Goal: Task Accomplishment & Management: Manage account settings

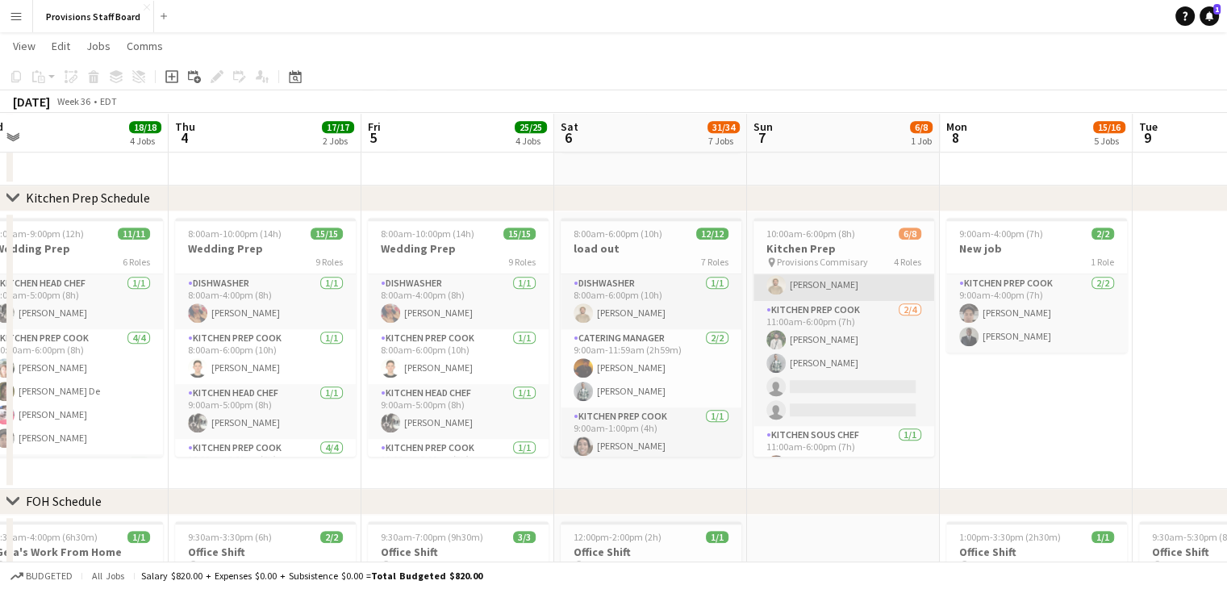
scroll to position [130, 0]
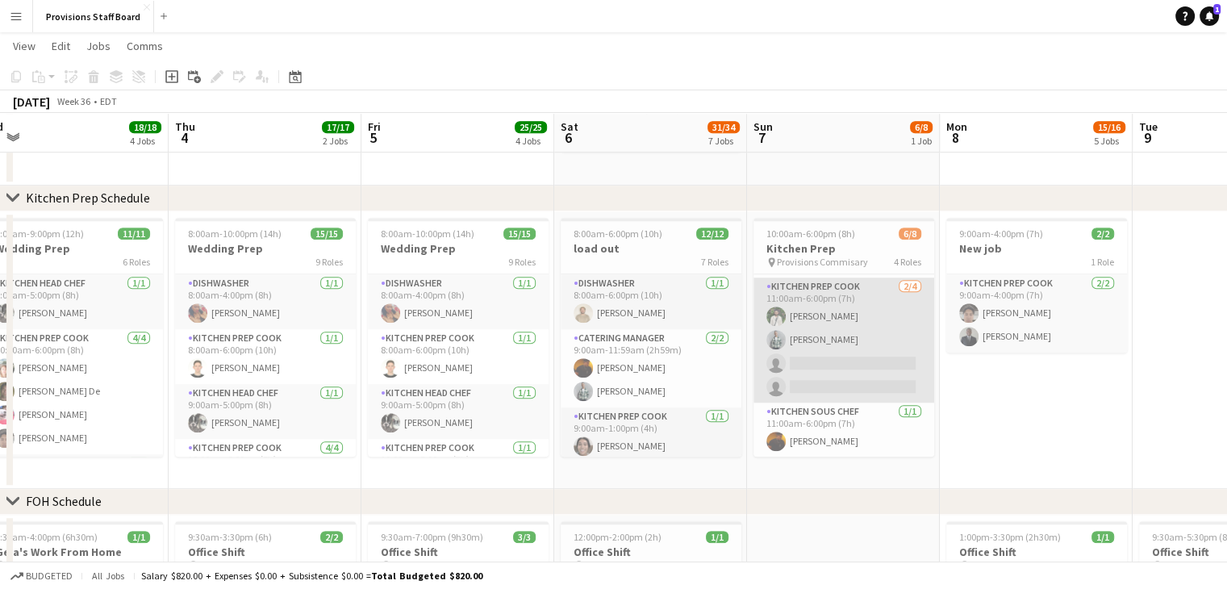
click at [841, 313] on app-card-role "Kitchen Prep Cook 2/4 11:00am-6:00pm (7h) Ruslan Kravchuk Dev Patel single-neut…" at bounding box center [843, 339] width 181 height 125
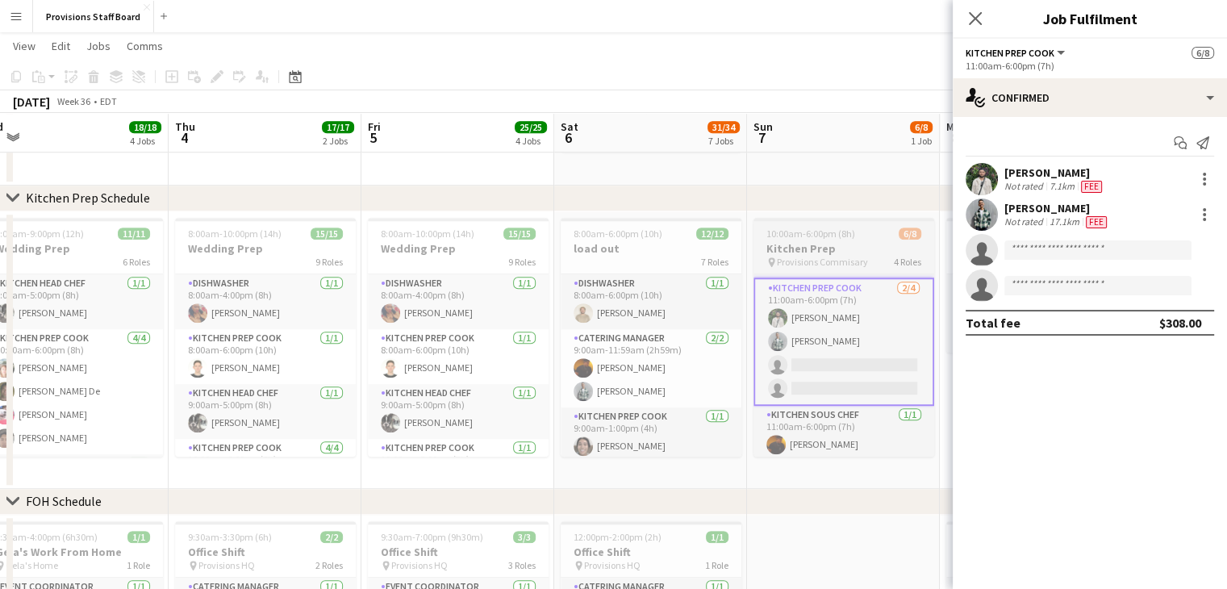
click at [820, 242] on h3 "Kitchen Prep" at bounding box center [843, 248] width 181 height 15
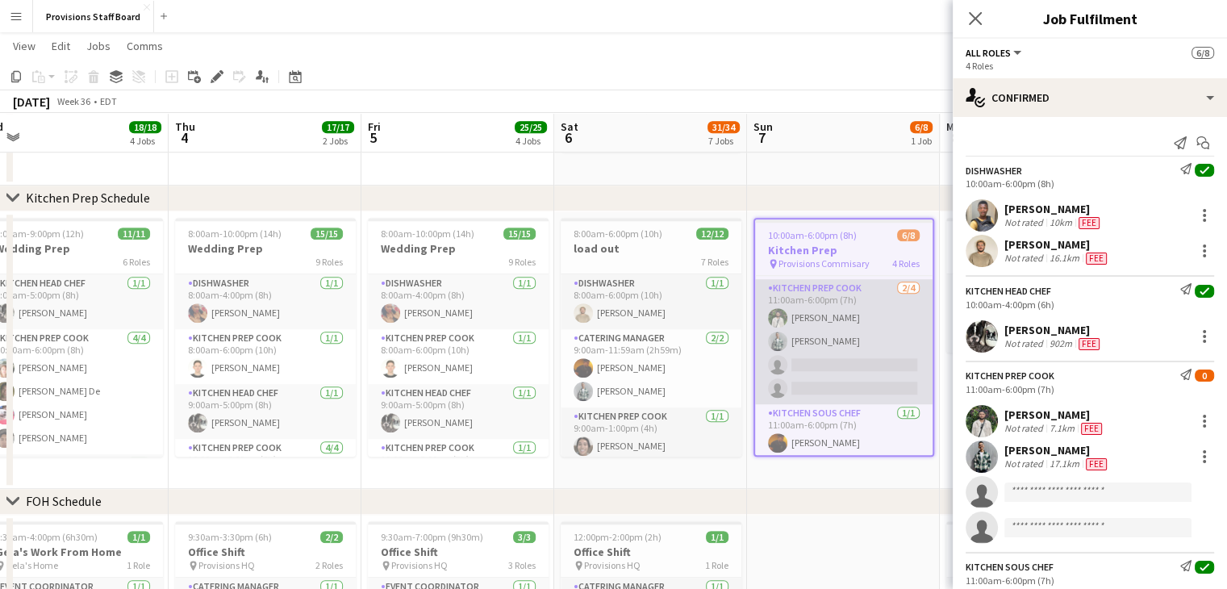
click at [803, 314] on app-card-role "Kitchen Prep Cook 2/4 11:00am-6:00pm (7h) Ruslan Kravchuk Dev Patel single-neut…" at bounding box center [843, 341] width 177 height 125
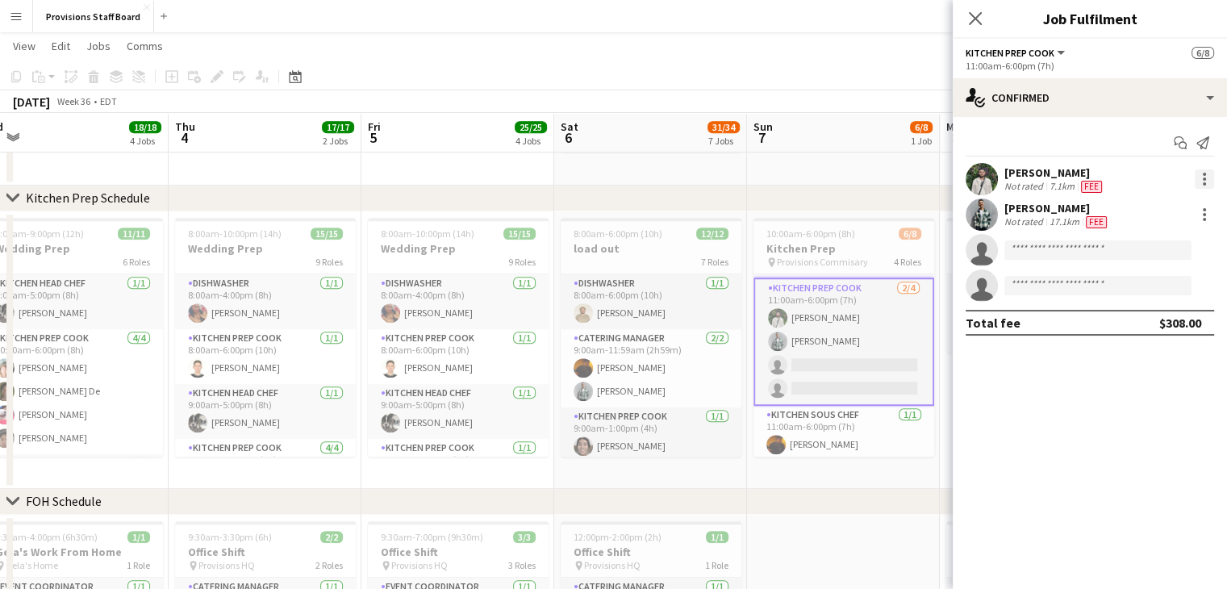
click at [1201, 172] on div at bounding box center [1204, 178] width 19 height 19
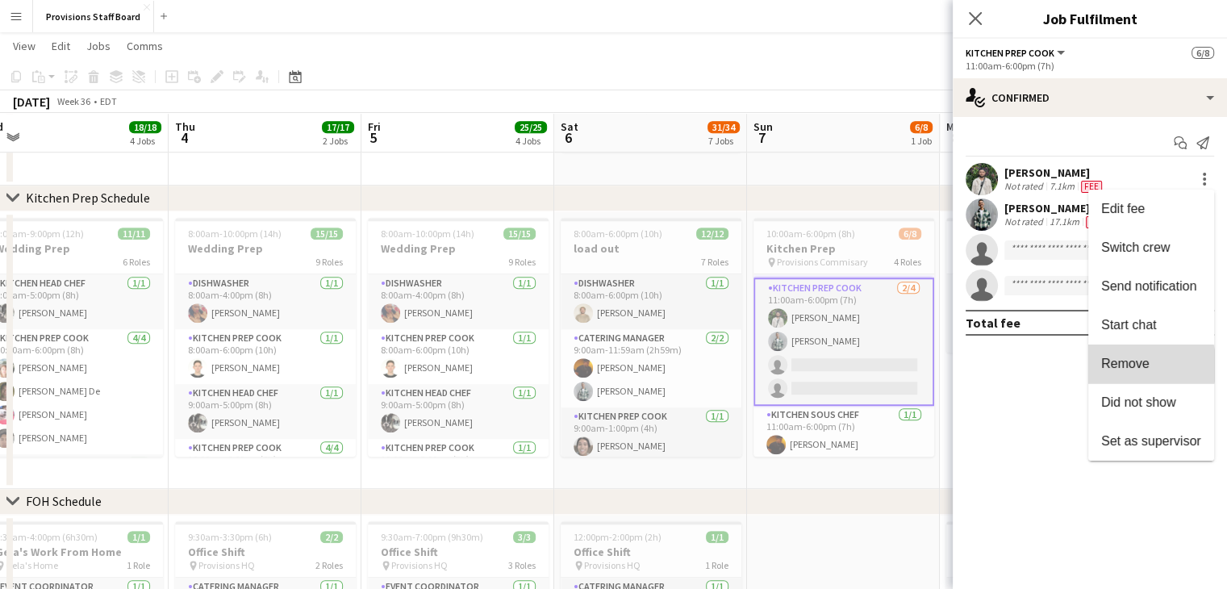
click at [1136, 365] on span "Remove" at bounding box center [1125, 364] width 48 height 14
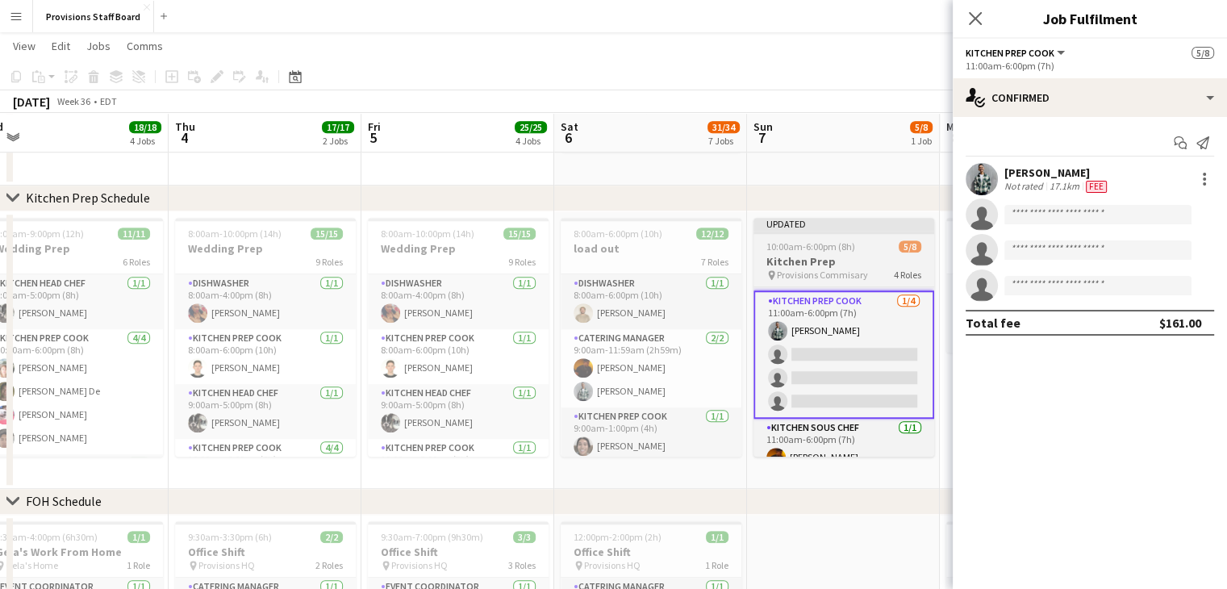
click at [816, 252] on app-job-card "Updated 10:00am-6:00pm (8h) 5/8 Kitchen Prep pin Provisions Commisary 4 Roles K…" at bounding box center [843, 337] width 181 height 239
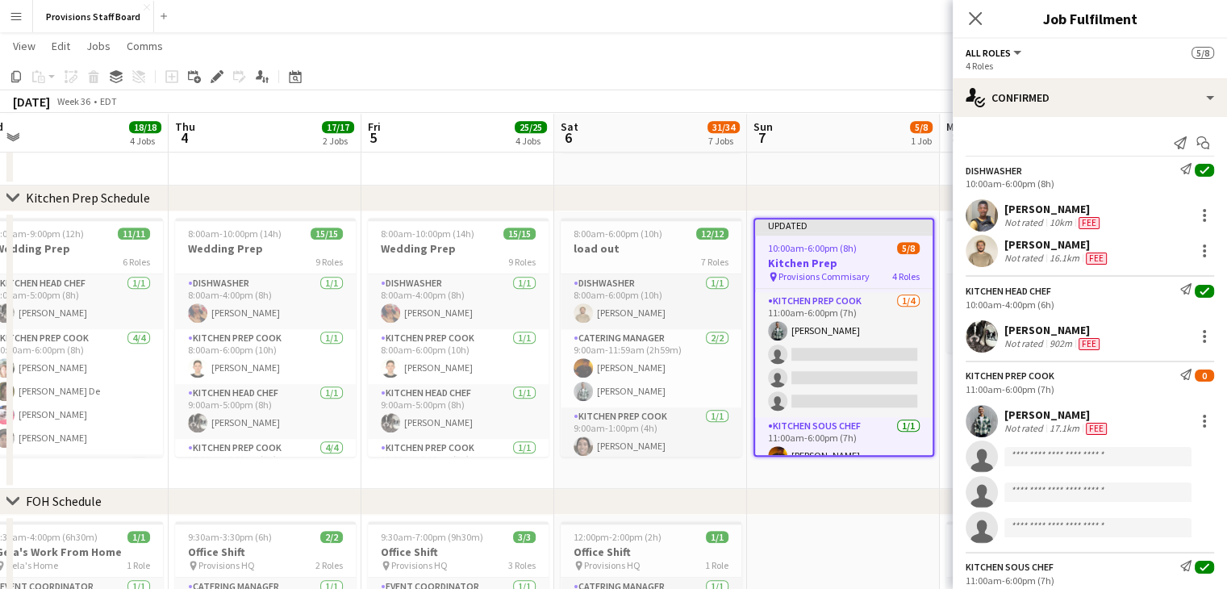
click at [752, 68] on app-toolbar "Copy Paste Paste Ctrl+V Paste with crew Ctrl+Shift+V Paste linked Job Delete Gr…" at bounding box center [613, 76] width 1227 height 27
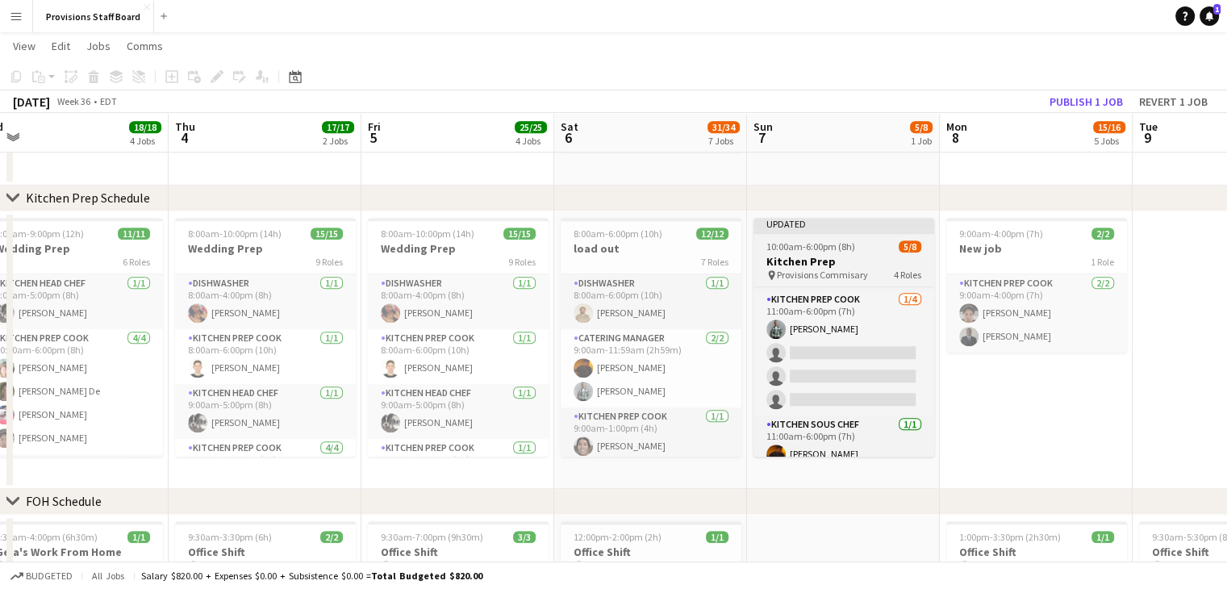
click at [842, 252] on app-job-card "Updated 10:00am-6:00pm (8h) 5/8 Kitchen Prep pin Provisions Commisary 4 Roles K…" at bounding box center [843, 337] width 181 height 239
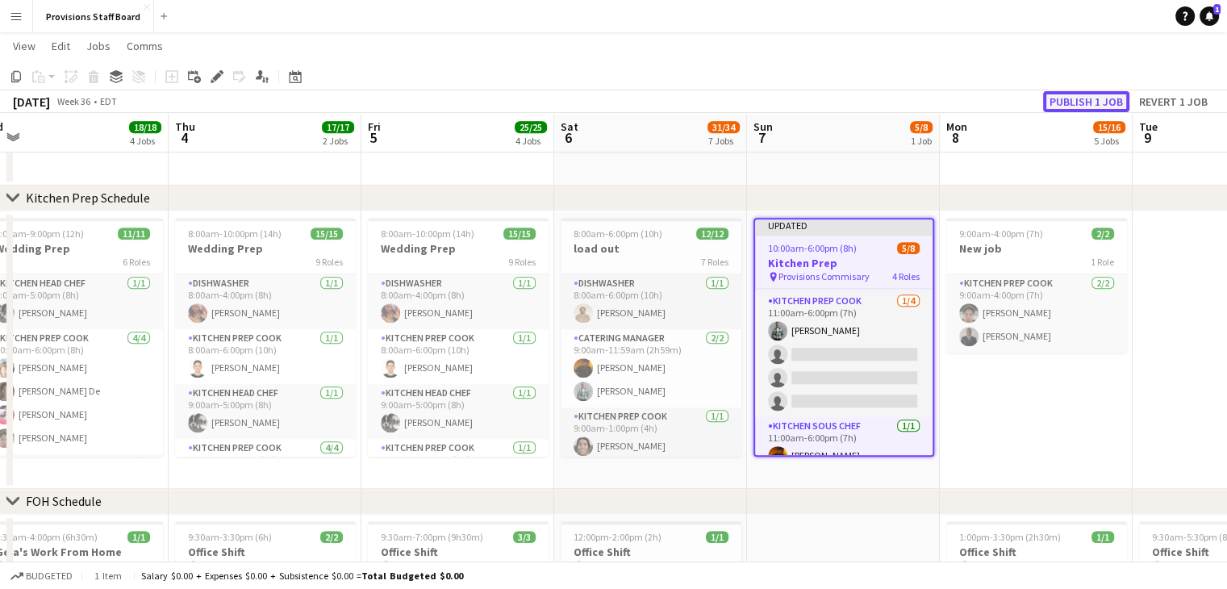
click at [1116, 96] on button "Publish 1 job" at bounding box center [1086, 101] width 86 height 21
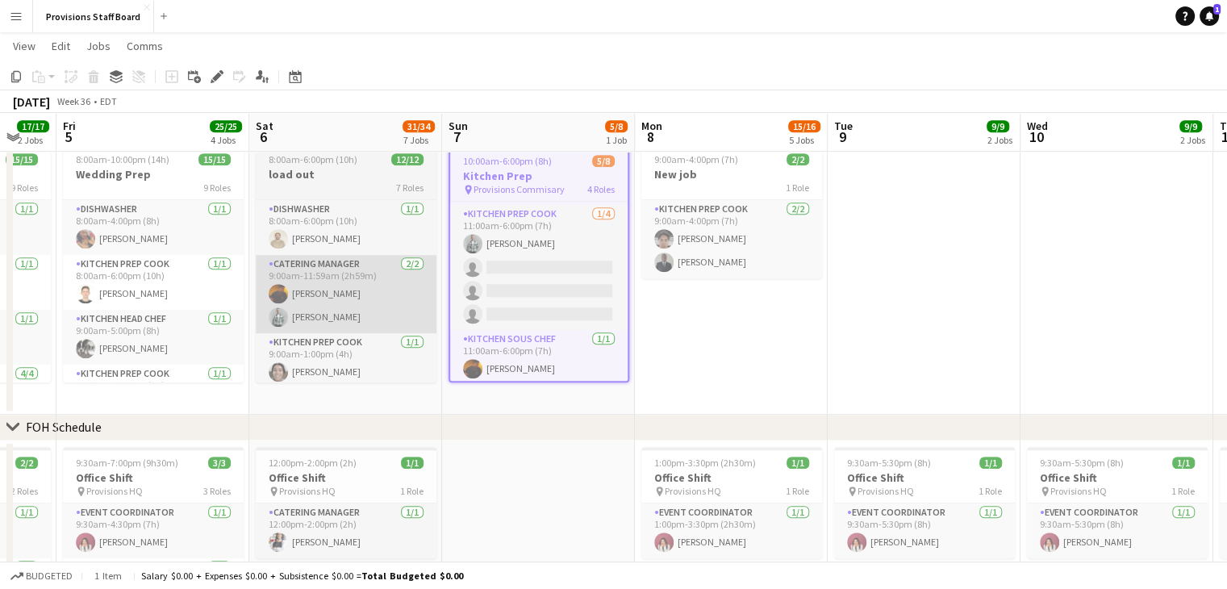
scroll to position [1329, 0]
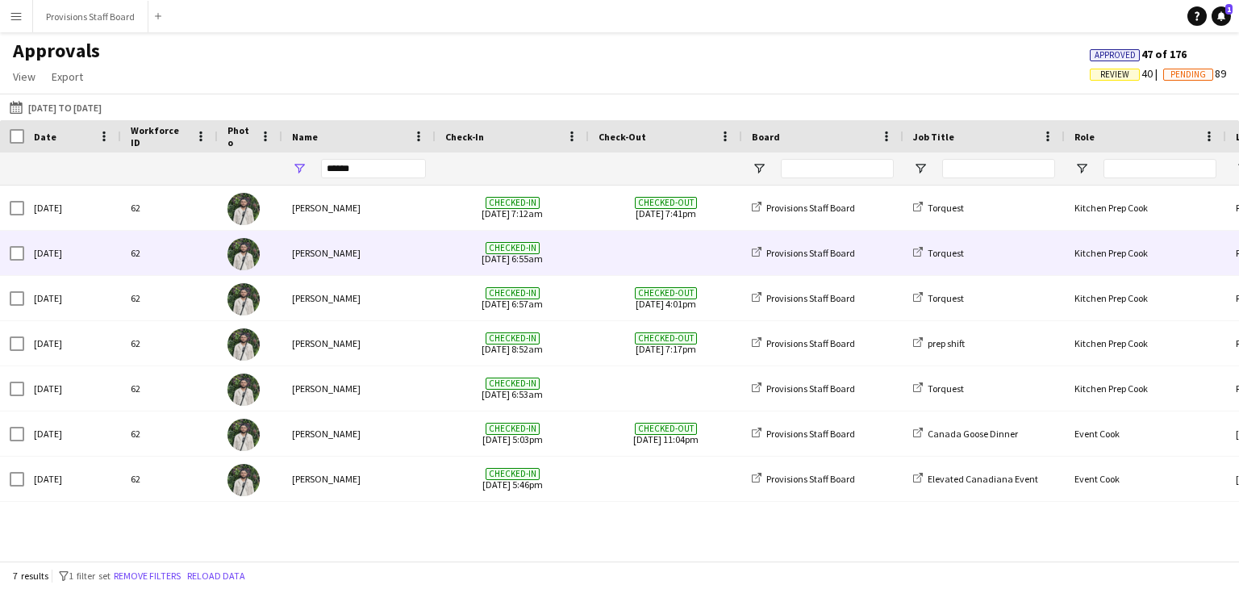
click at [652, 244] on span at bounding box center [666, 253] width 134 height 44
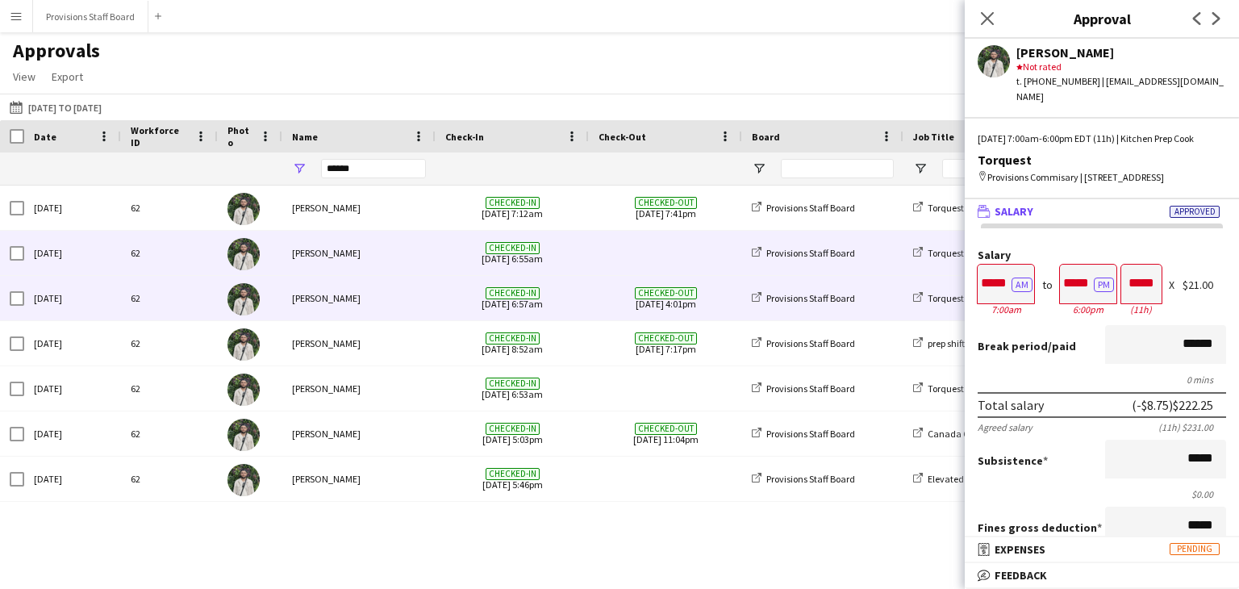
click at [645, 290] on span "Checked-out" at bounding box center [666, 293] width 62 height 12
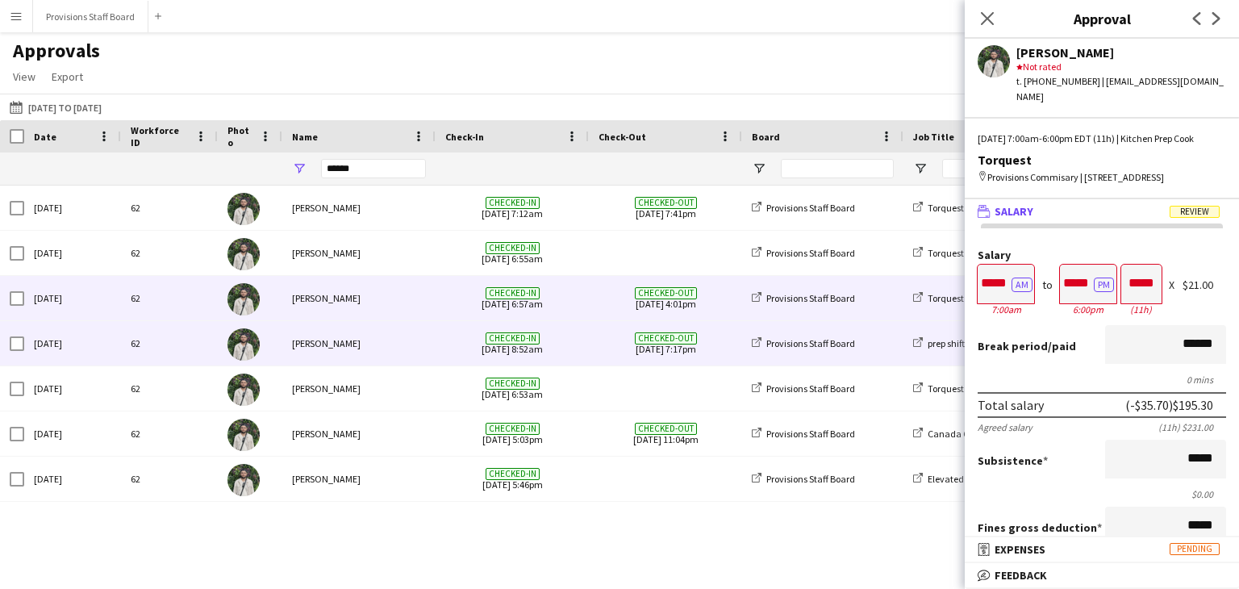
click at [652, 336] on span "Checked-out" at bounding box center [666, 338] width 62 height 12
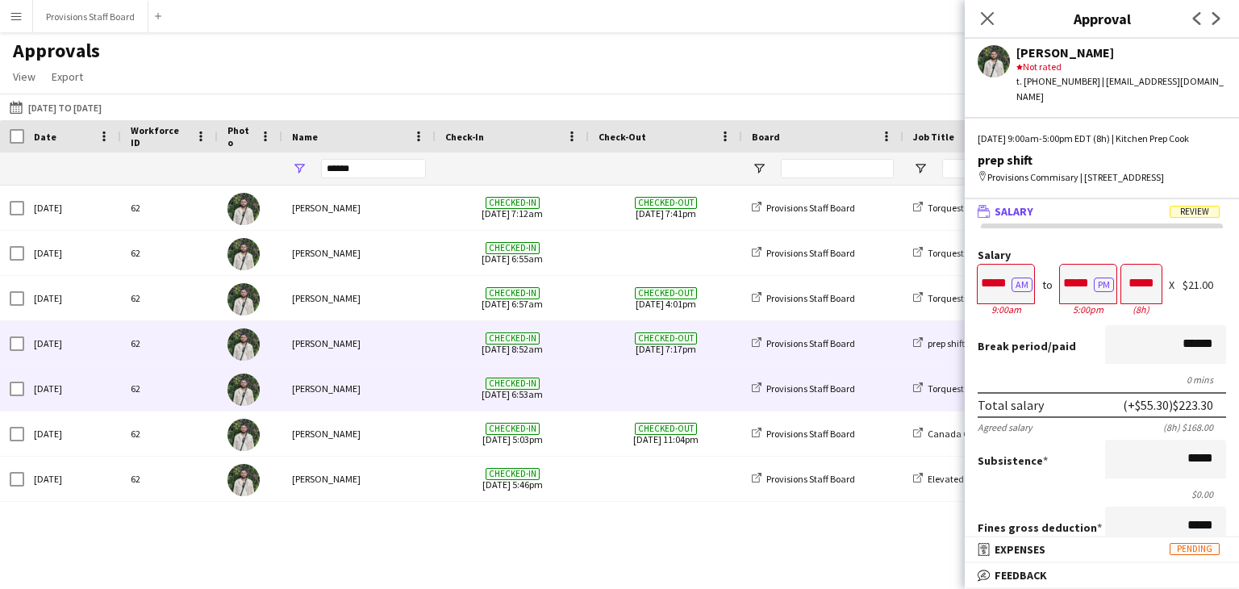
click at [648, 398] on span at bounding box center [666, 388] width 134 height 44
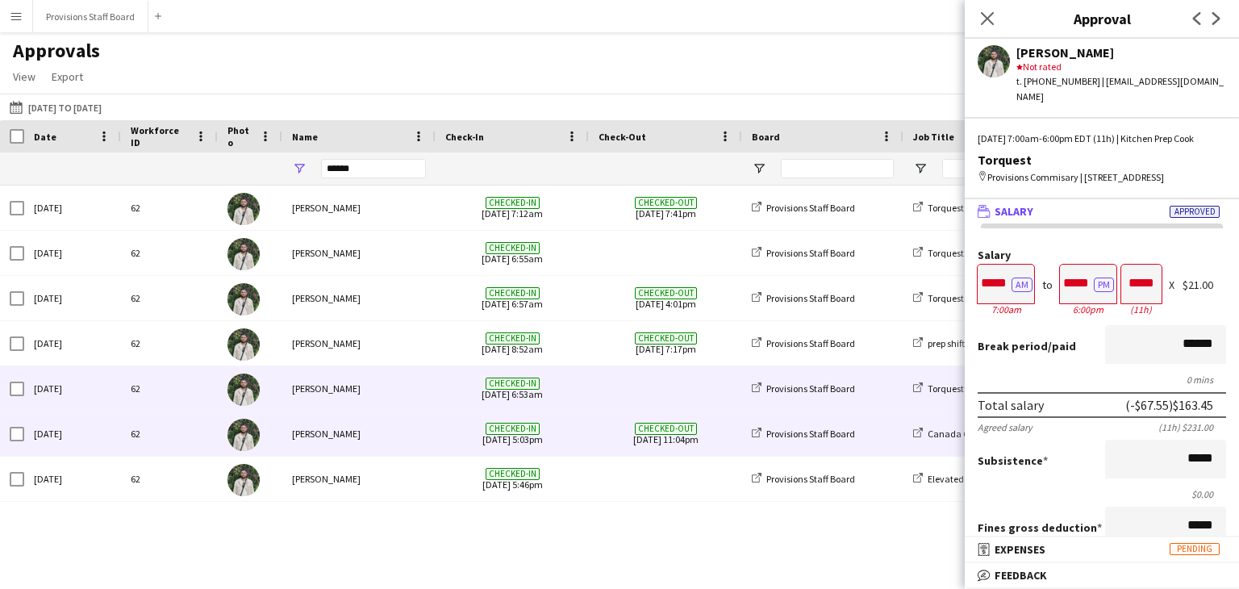
click at [666, 440] on span "Checked-out [DATE] 11:04pm" at bounding box center [666, 433] width 134 height 44
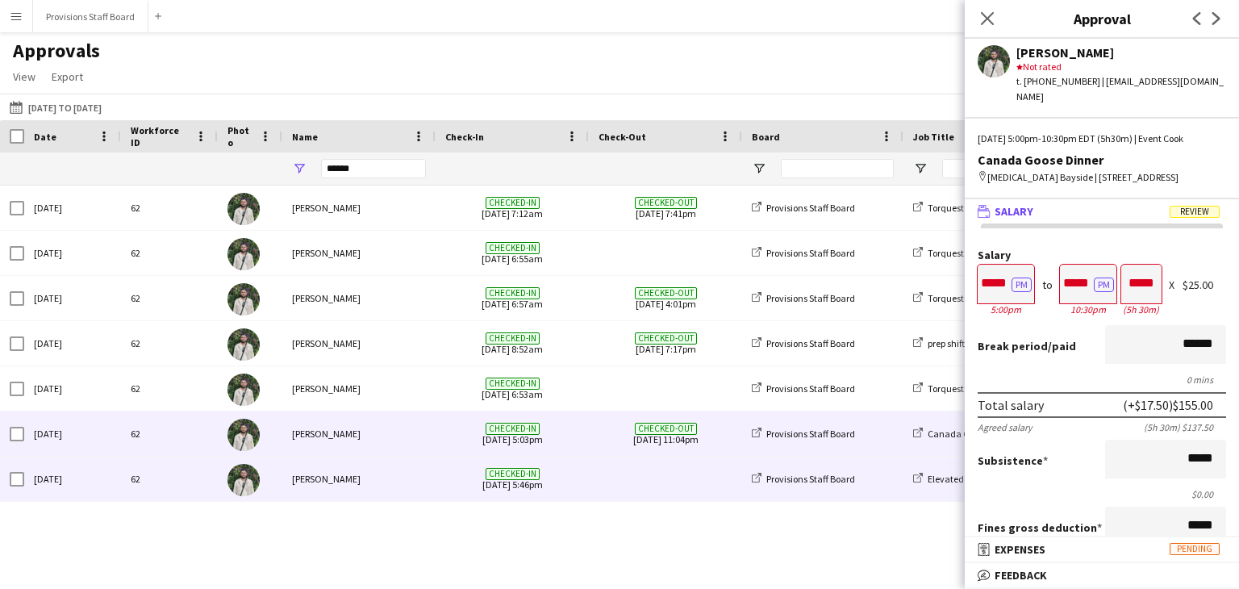
click at [661, 469] on span at bounding box center [666, 479] width 134 height 44
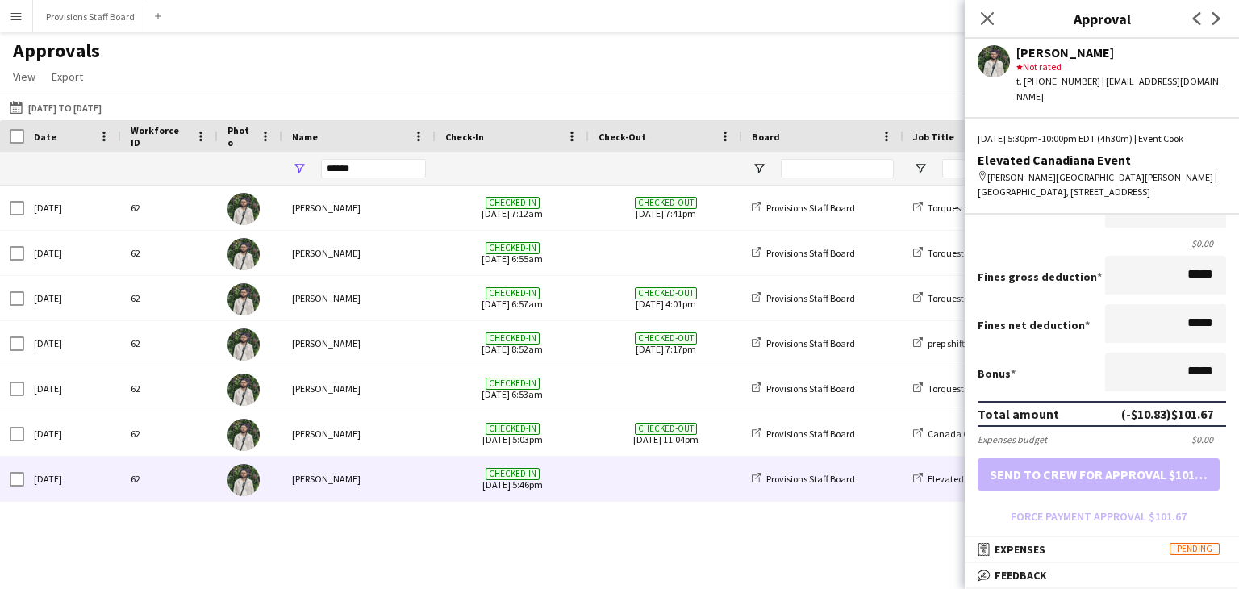
scroll to position [305, 0]
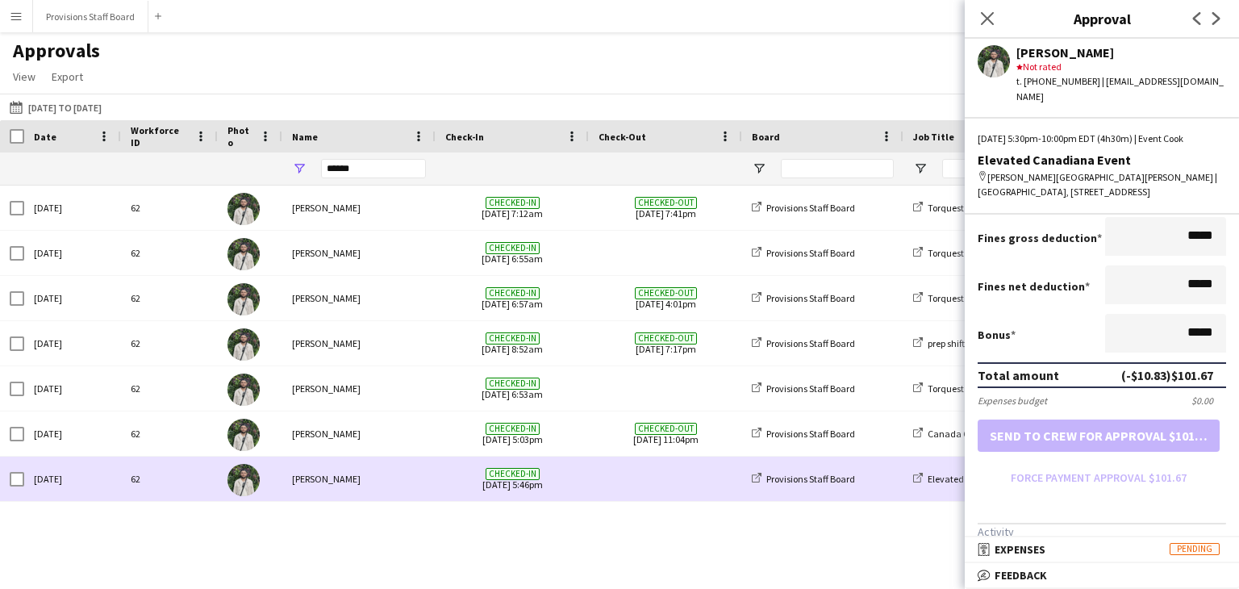
click at [666, 478] on span at bounding box center [666, 479] width 134 height 44
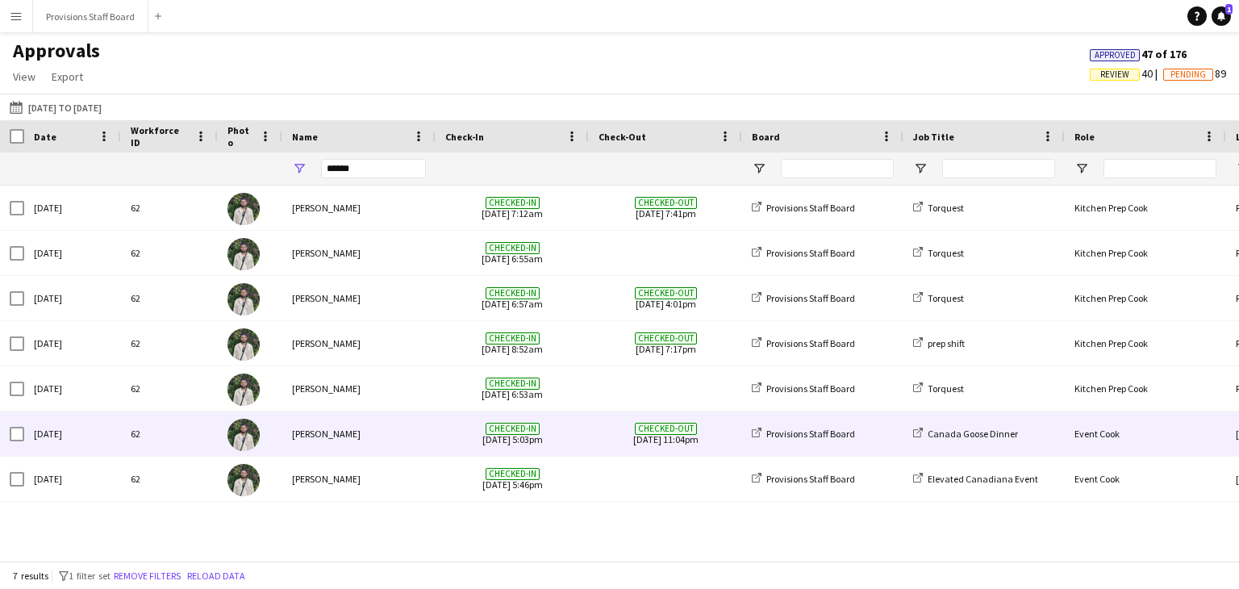
click at [661, 436] on span "Checked-out [DATE] 11:04pm" at bounding box center [666, 433] width 134 height 44
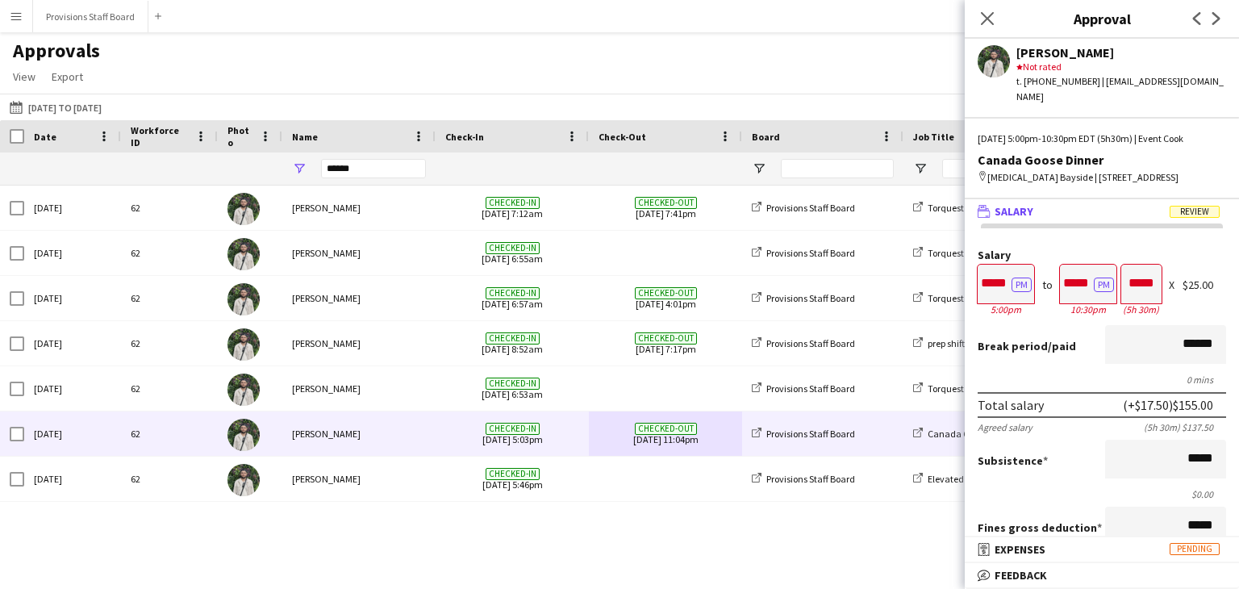
click at [728, 516] on div "62 [DATE] [PERSON_NAME] Checked-in [DATE] 7:12am Checked-out [DATE] 7:41pm Prov…" at bounding box center [619, 367] width 1239 height 363
click at [286, 90] on div "Approvals View Customise view Customise filters Reset Filters Reset View Reset …" at bounding box center [619, 66] width 1239 height 55
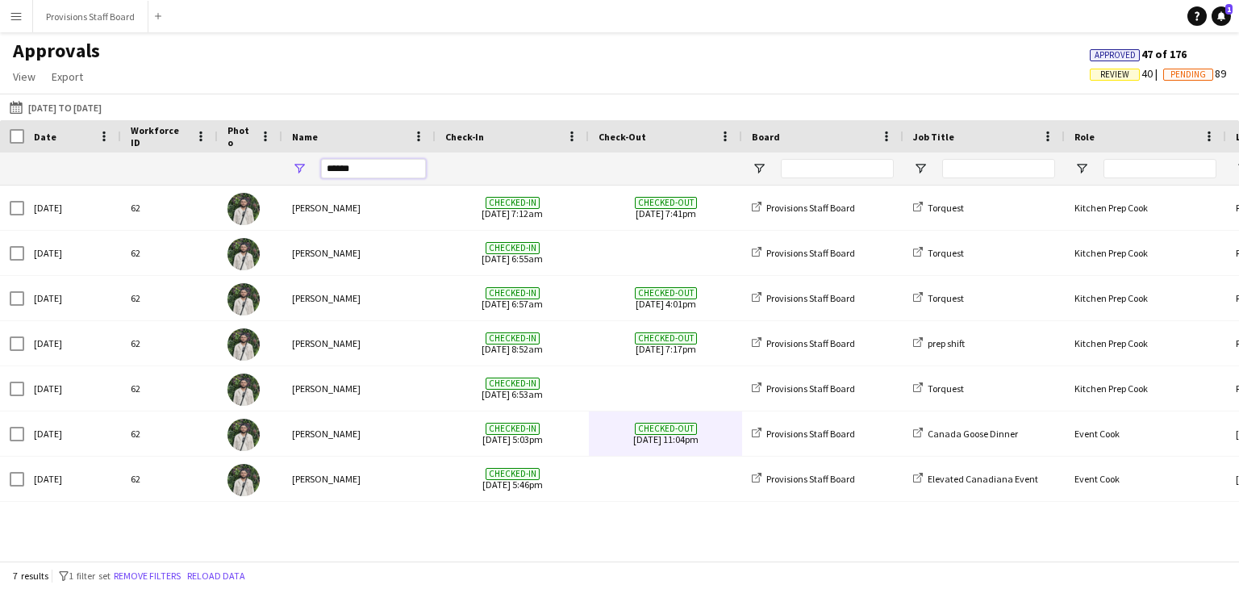
click at [375, 162] on input "******" at bounding box center [373, 168] width 105 height 19
type input "*"
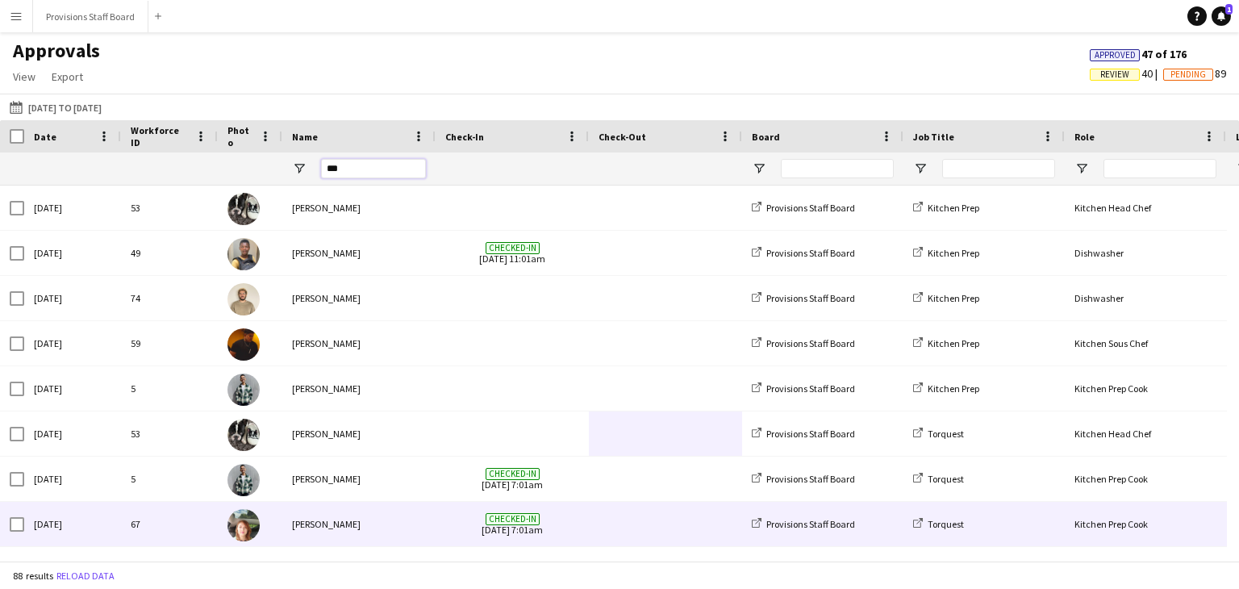
scroll to position [0, 0]
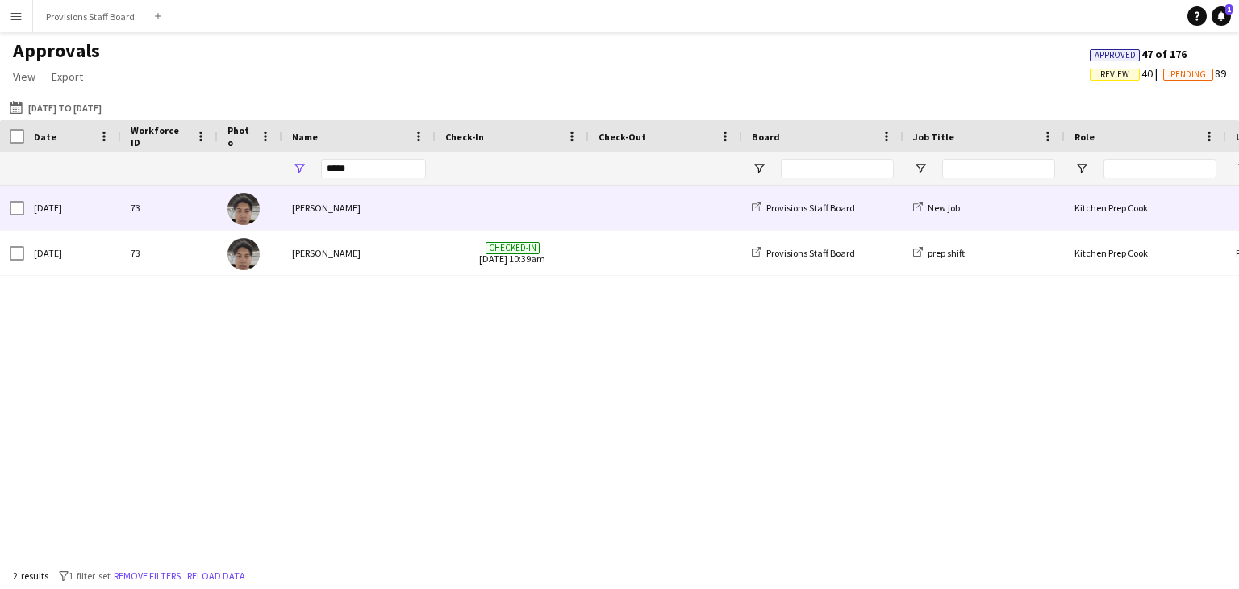
click at [511, 198] on span at bounding box center [512, 208] width 134 height 44
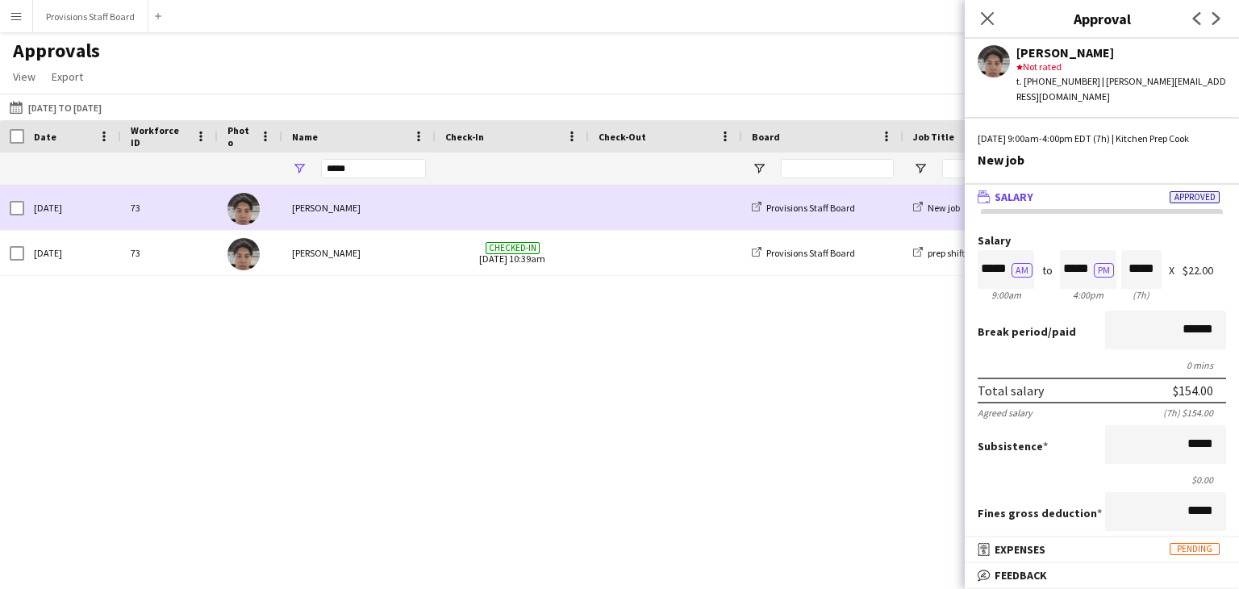
click at [511, 198] on span at bounding box center [512, 208] width 134 height 44
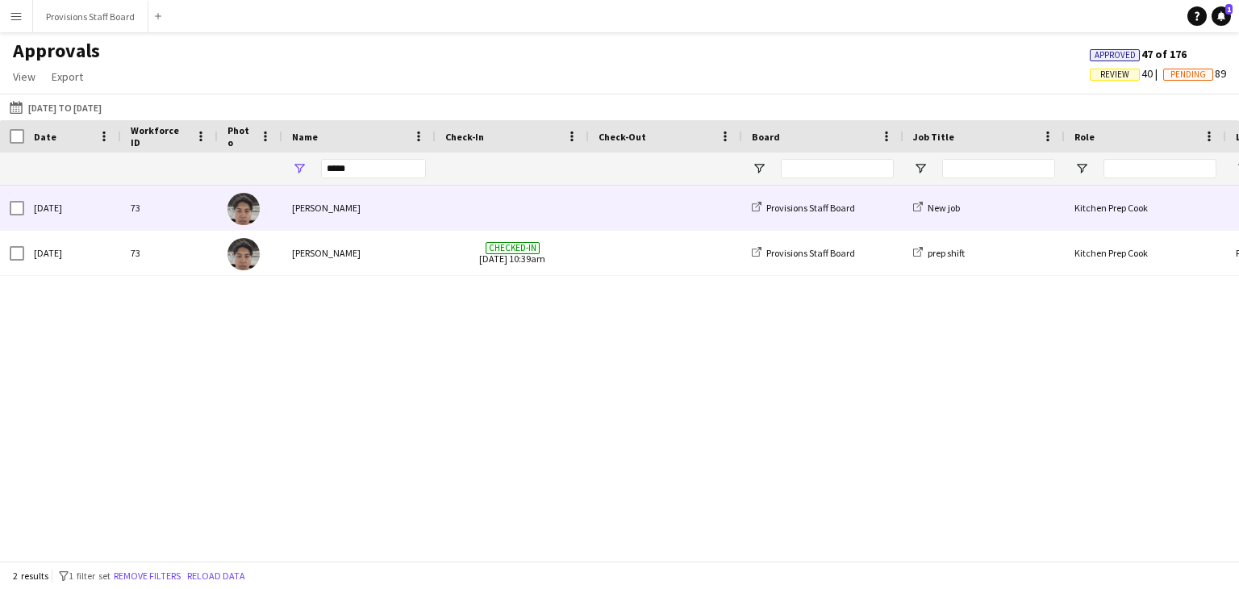
click at [511, 198] on span at bounding box center [512, 208] width 134 height 44
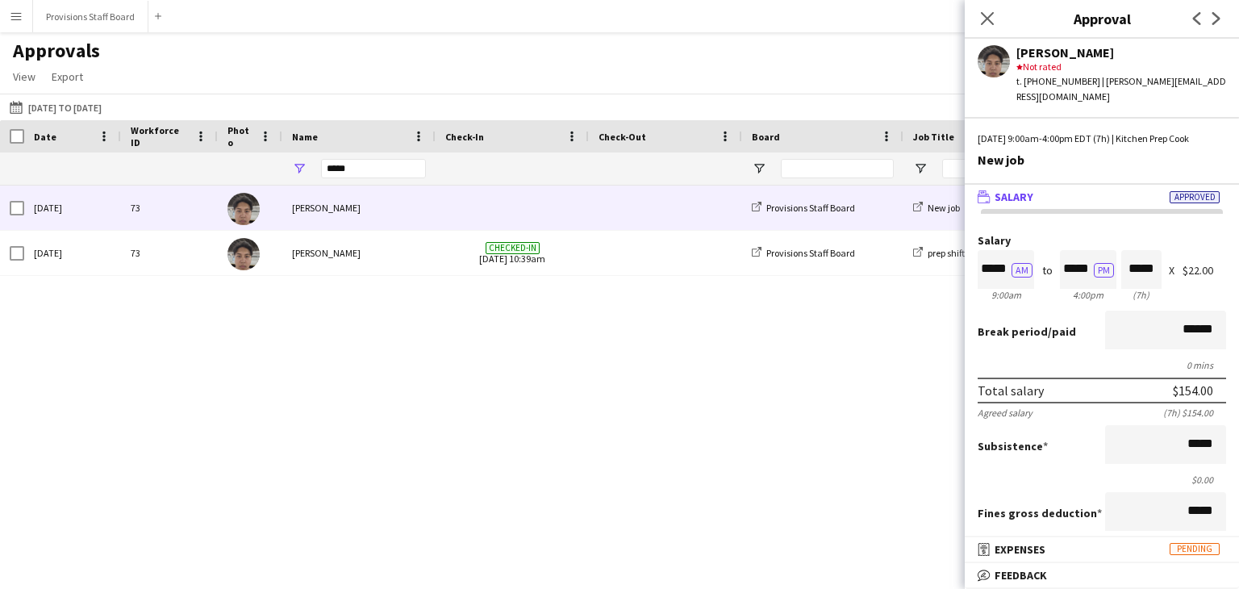
click at [613, 328] on div "[DATE] 73 [PERSON_NAME] Provisions Staff Board New job Kitchen Prep Cook 9:00am…" at bounding box center [619, 367] width 1239 height 363
click at [980, 17] on icon "Close pop-in" at bounding box center [986, 17] width 15 height 15
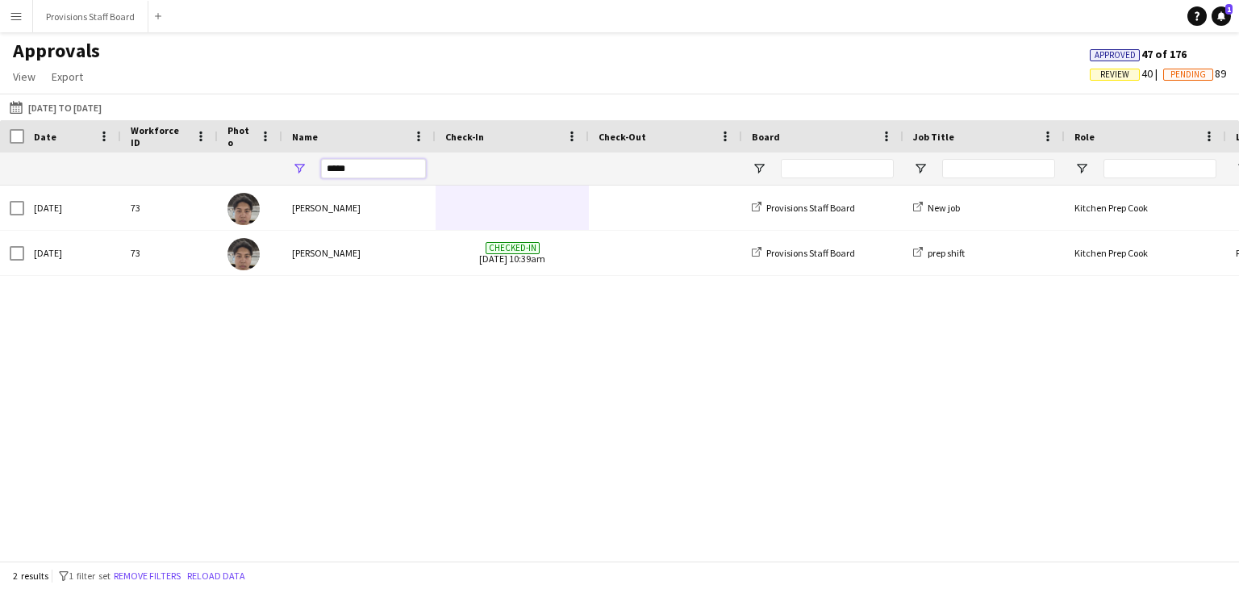
click at [381, 172] on input "*****" at bounding box center [373, 168] width 105 height 19
type input "*"
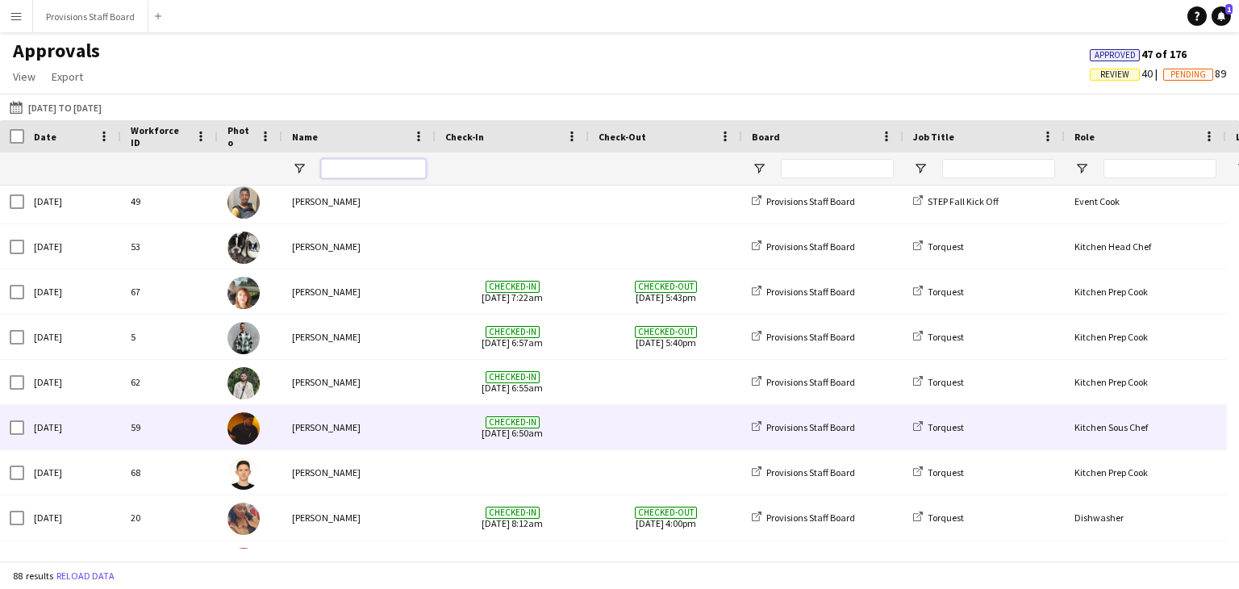
scroll to position [886, 0]
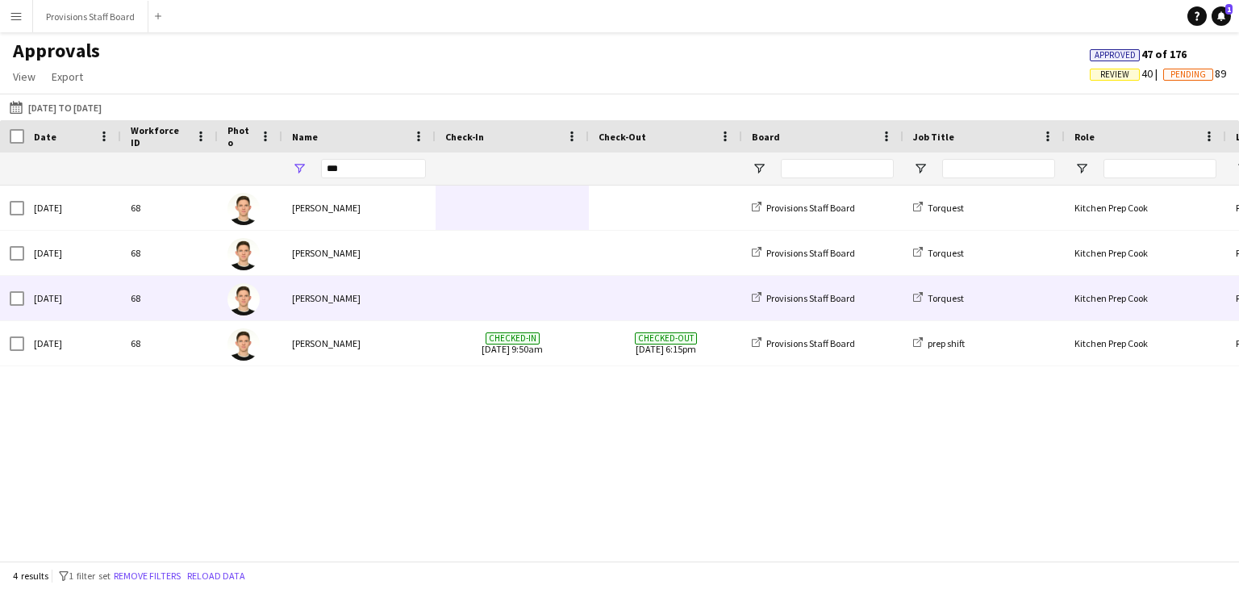
click at [521, 288] on span at bounding box center [512, 298] width 134 height 44
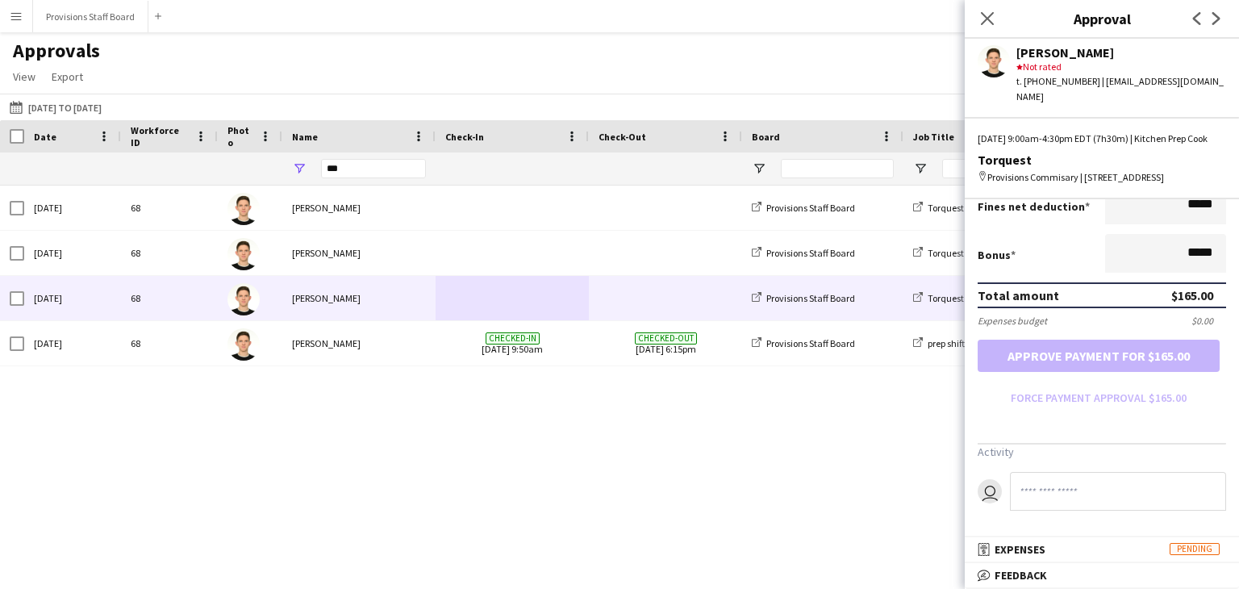
click at [590, 399] on div "[DATE] 68 [PERSON_NAME] Provisions Staff Board Torquest Kitchen Prep Cook Provi…" at bounding box center [619, 367] width 1239 height 363
click at [983, 23] on icon "Close pop-in" at bounding box center [986, 17] width 15 height 15
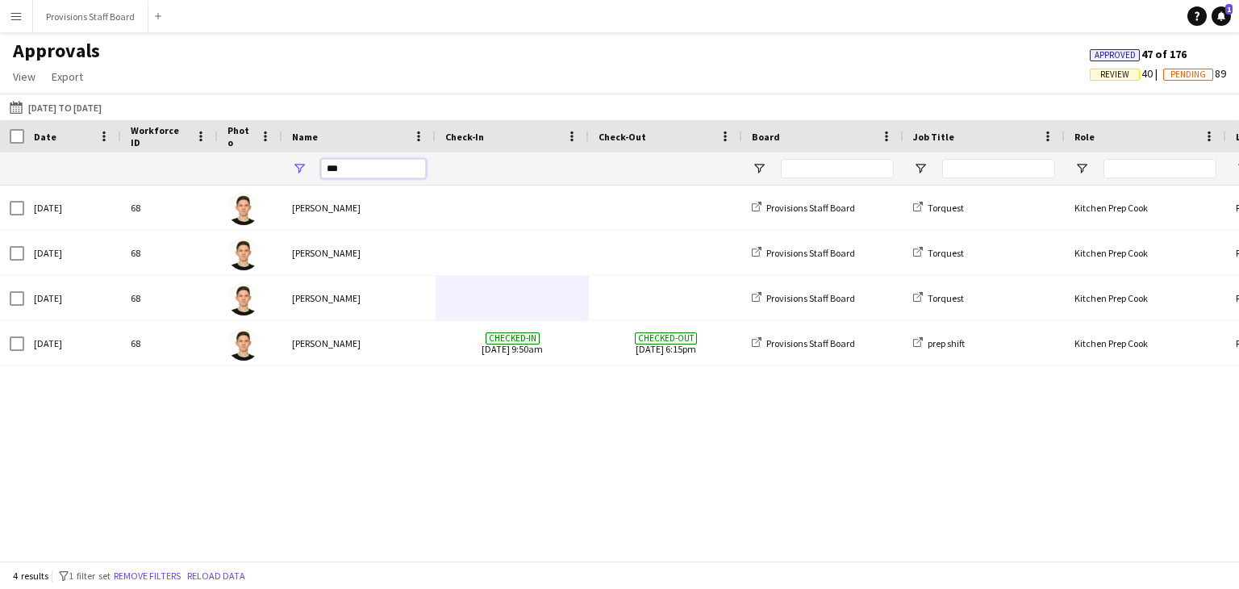
click at [346, 170] on input "***" at bounding box center [373, 168] width 105 height 19
type input "*"
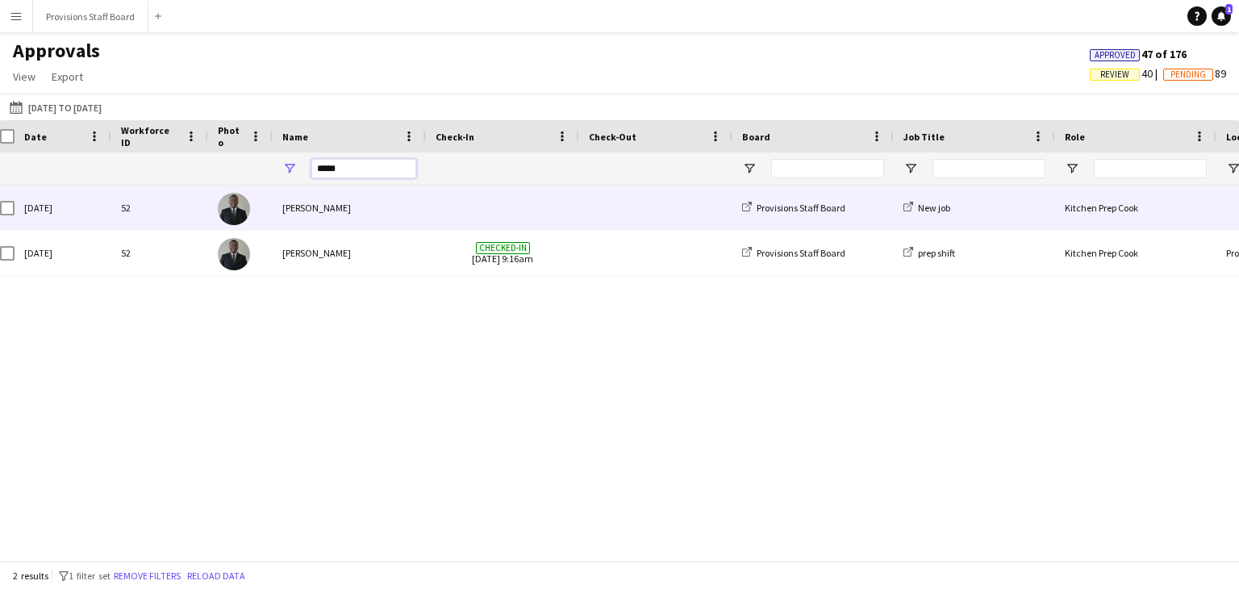
type input "*****"
click at [487, 194] on span at bounding box center [503, 208] width 134 height 44
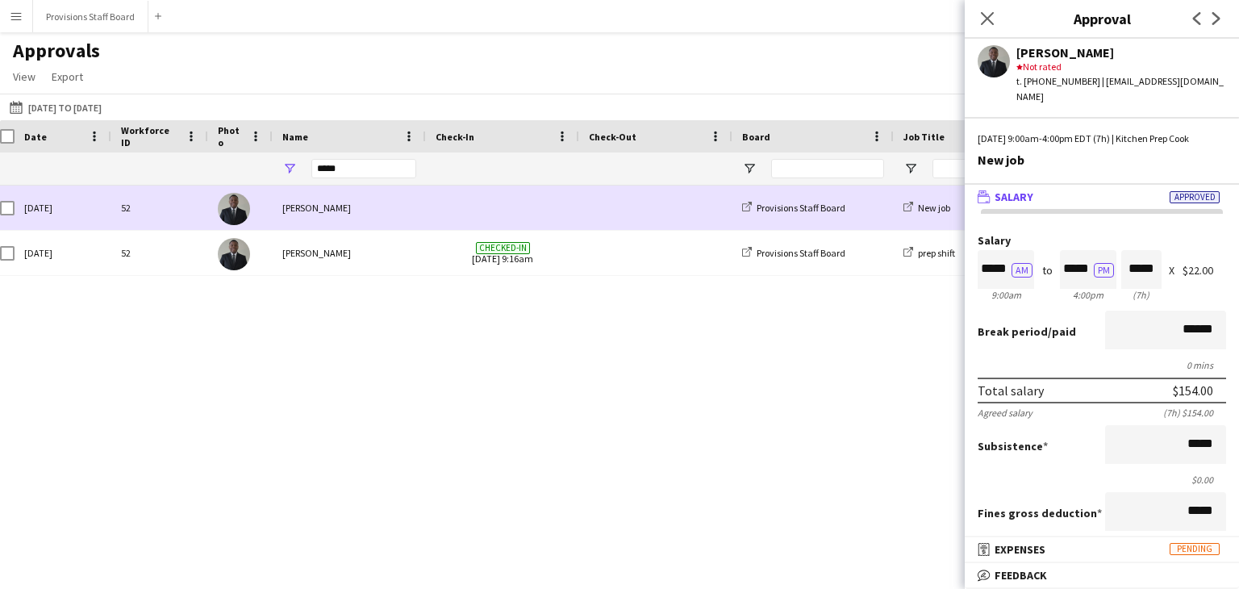
click at [477, 198] on span at bounding box center [503, 208] width 134 height 44
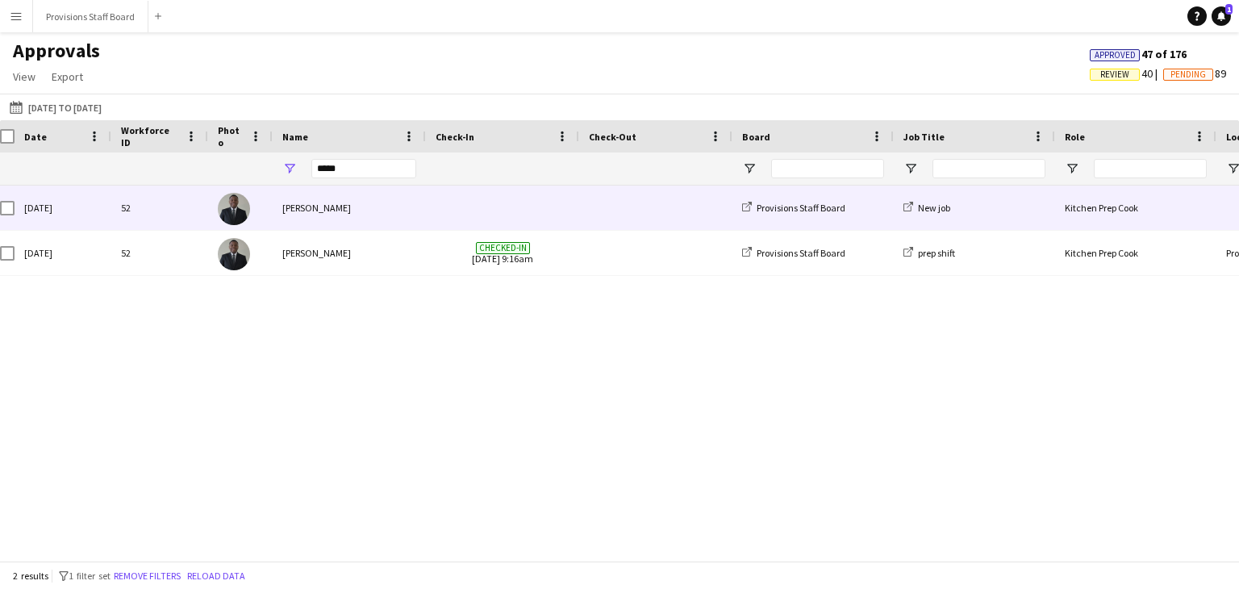
click at [477, 198] on span at bounding box center [503, 208] width 134 height 44
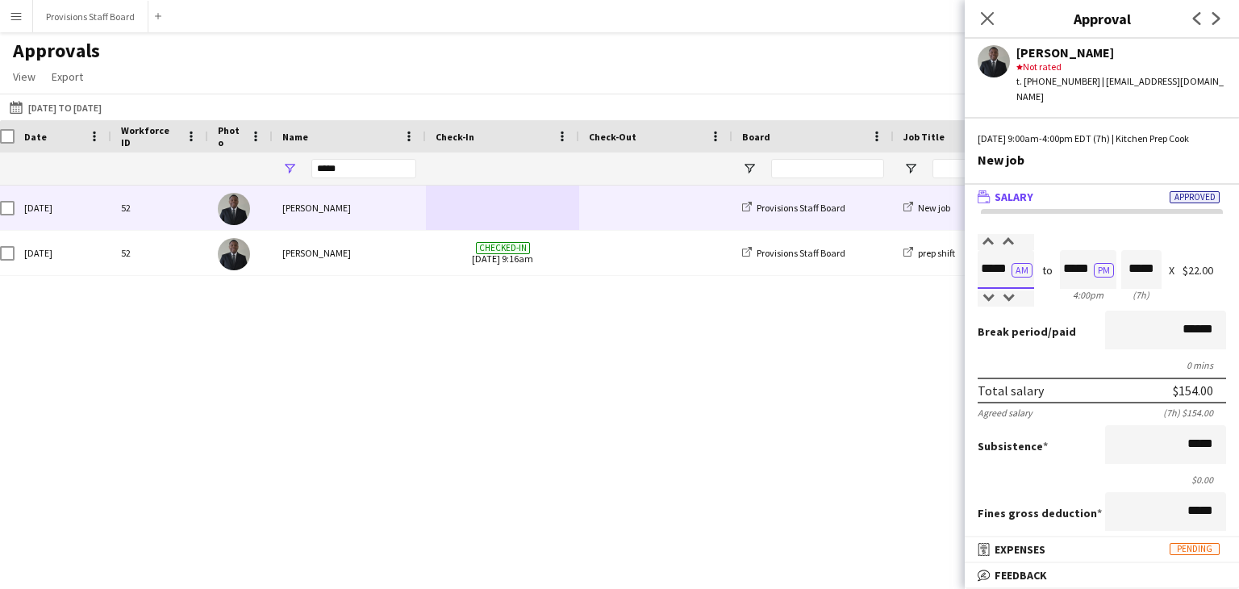
click at [991, 272] on input "*****" at bounding box center [1006, 269] width 56 height 39
type input "*****"
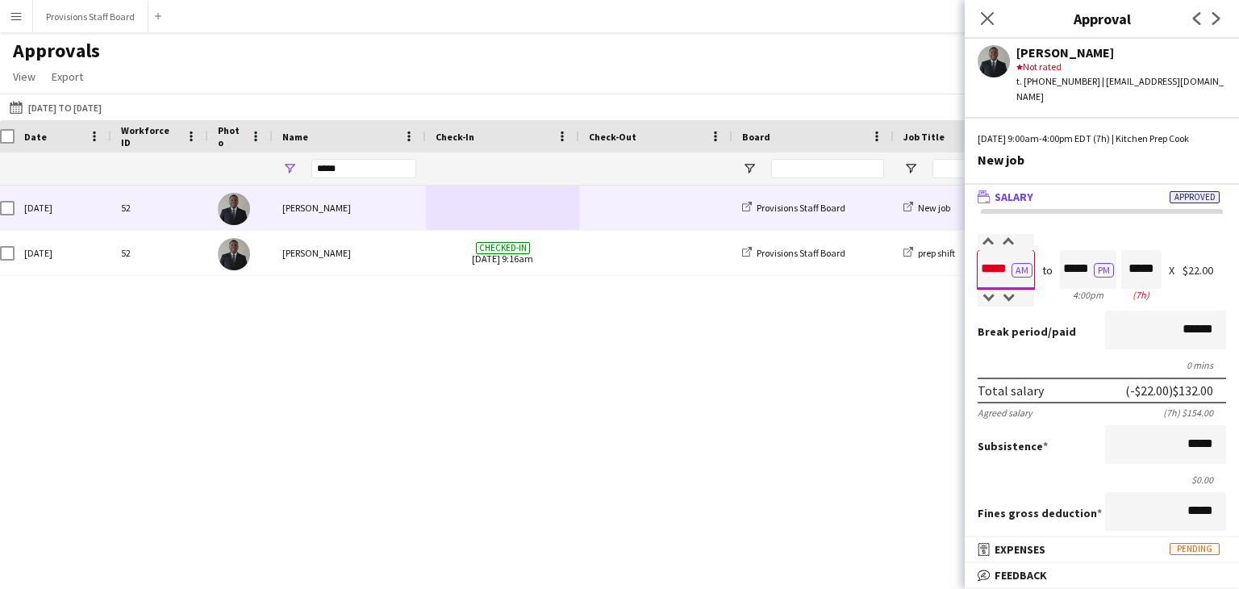
type input "*****"
click at [836, 490] on div "[DATE] 52 [PERSON_NAME] Checked-in [DATE] 9:16am Provisions Staff Board prep sh…" at bounding box center [619, 367] width 1239 height 363
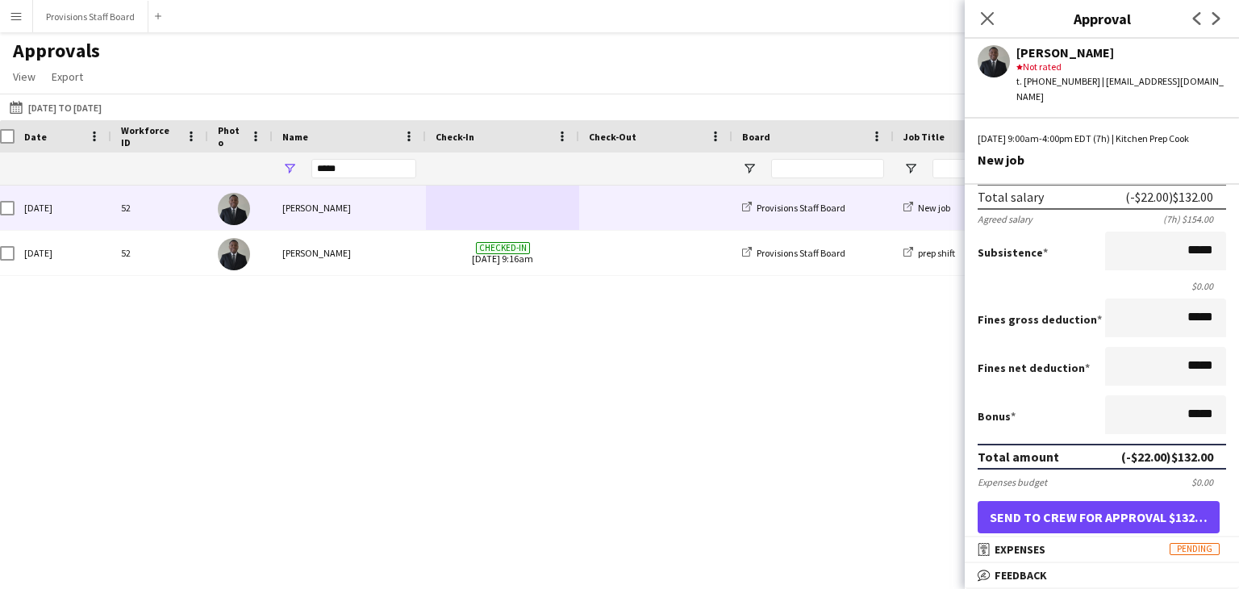
scroll to position [194, 0]
click at [1081, 504] on button "Send to crew for approval $132.00" at bounding box center [1099, 517] width 242 height 32
click at [756, 54] on div "Approvals View Customise view Customise filters Reset Filters Reset View Reset …" at bounding box center [619, 66] width 1239 height 55
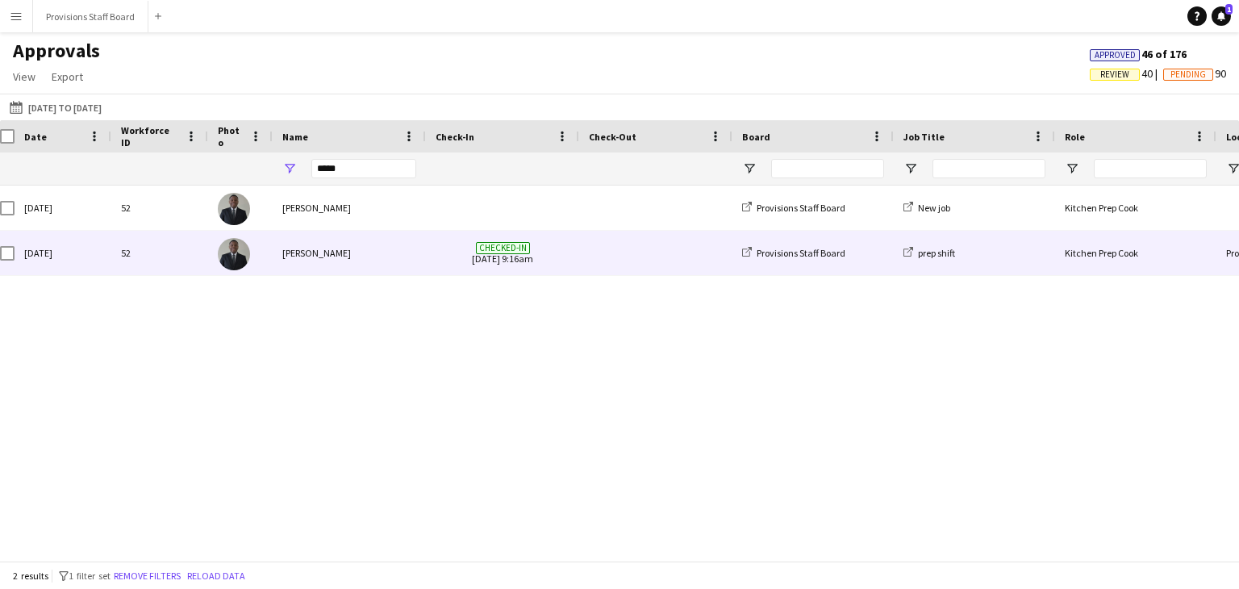
click at [617, 246] on span at bounding box center [656, 253] width 134 height 44
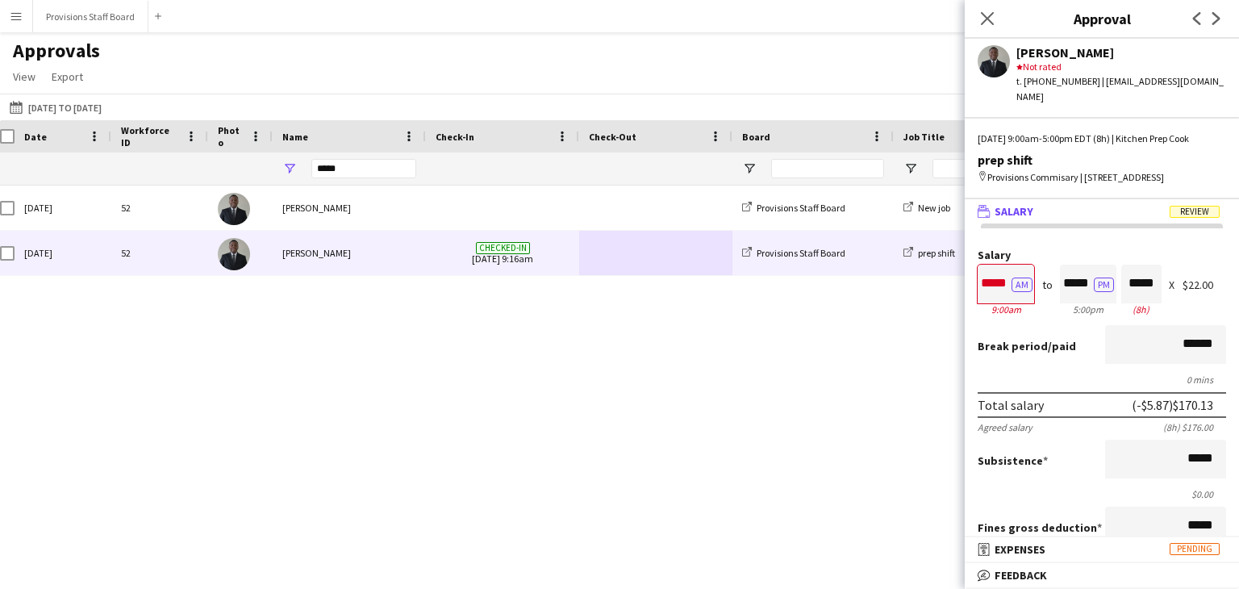
click at [984, 32] on div "Close pop-in" at bounding box center [987, 18] width 45 height 37
click at [987, 22] on icon "Close pop-in" at bounding box center [986, 17] width 15 height 15
